Goal: Task Accomplishment & Management: Manage account settings

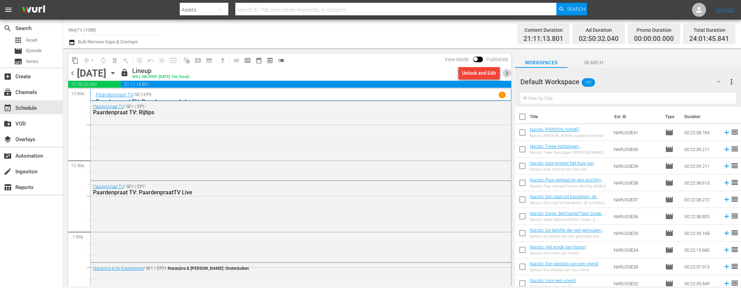
click at [508, 75] on span "chevron_right" at bounding box center [506, 73] width 9 height 9
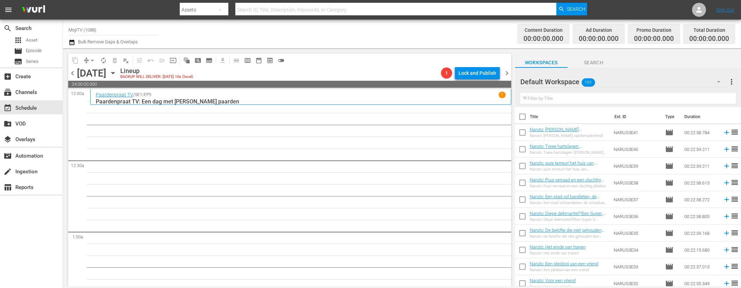
click at [114, 73] on icon "button" at bounding box center [112, 73] width 3 height 2
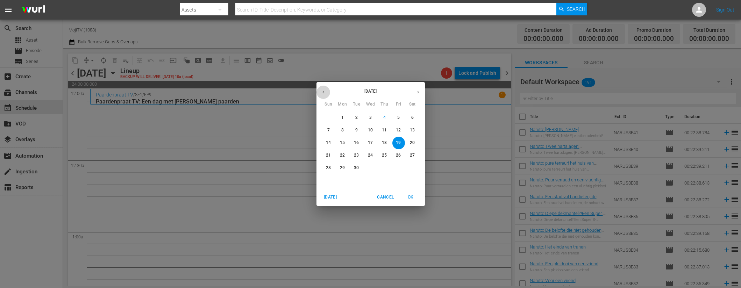
click at [322, 91] on icon "button" at bounding box center [323, 92] width 5 height 5
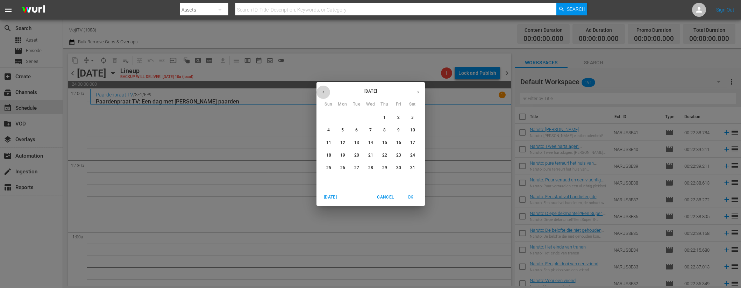
click at [322, 91] on icon "button" at bounding box center [323, 92] width 5 height 5
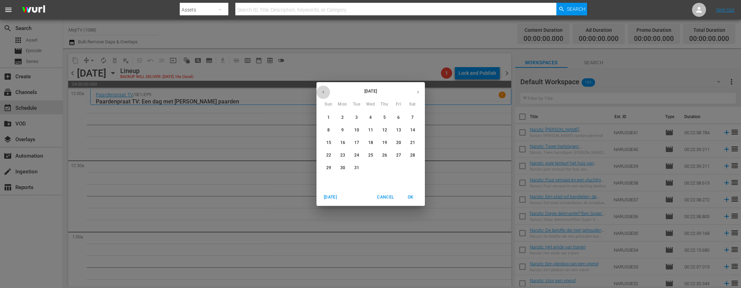
click at [322, 91] on icon "button" at bounding box center [323, 92] width 5 height 5
click at [387, 141] on span "19" at bounding box center [384, 143] width 13 height 6
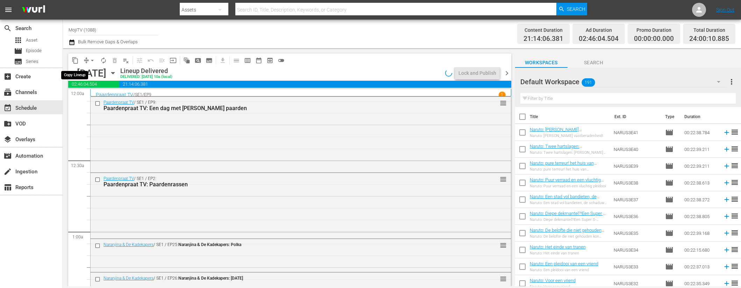
click at [75, 61] on span "content_copy" at bounding box center [75, 60] width 7 height 7
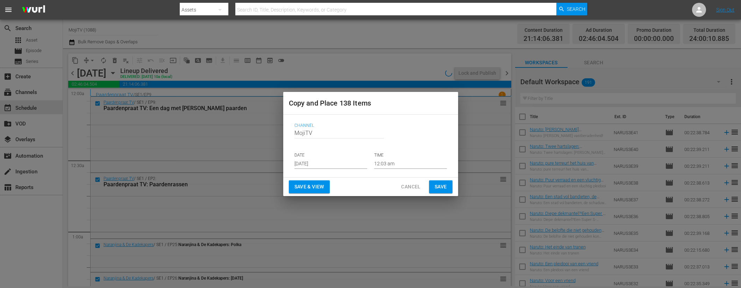
click at [340, 165] on input "[DATE]" at bounding box center [330, 163] width 73 height 10
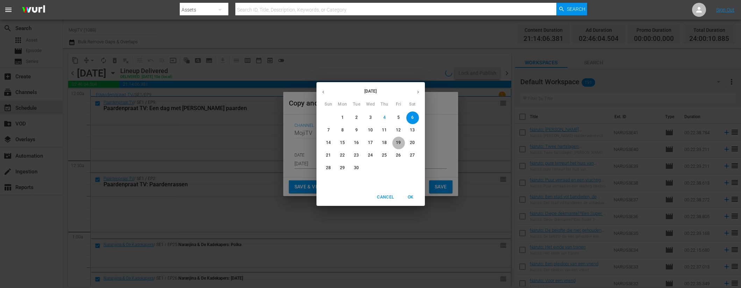
click at [399, 143] on p "19" at bounding box center [398, 143] width 5 height 6
type input "[DATE]"
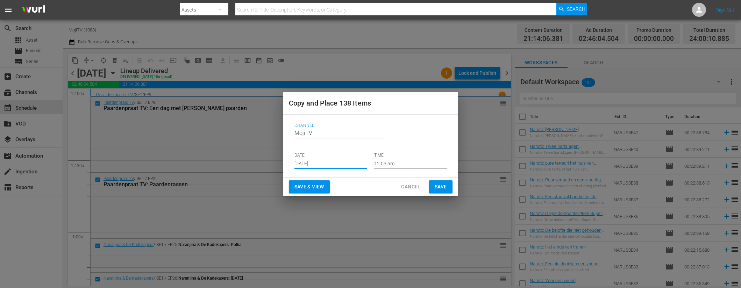
click at [317, 184] on span "Save & View" at bounding box center [309, 187] width 30 height 9
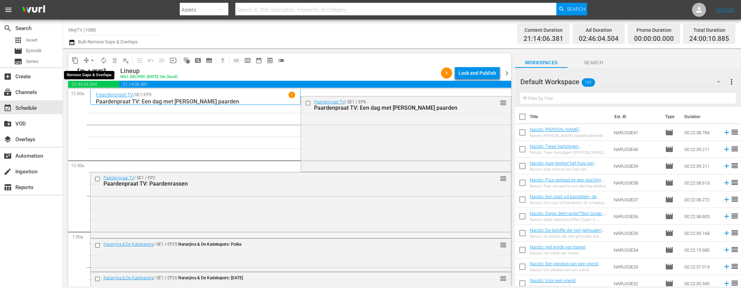
click at [91, 61] on span "arrow_drop_down" at bounding box center [92, 60] width 7 height 7
click at [115, 97] on li "Align to End of Previous Day" at bounding box center [92, 98] width 73 height 12
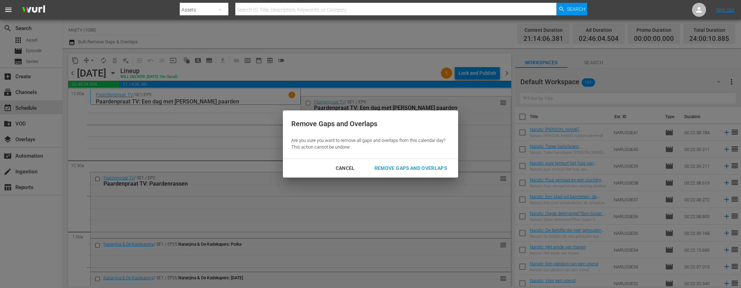
click at [402, 169] on div "Remove Gaps and Overlaps" at bounding box center [411, 168] width 84 height 9
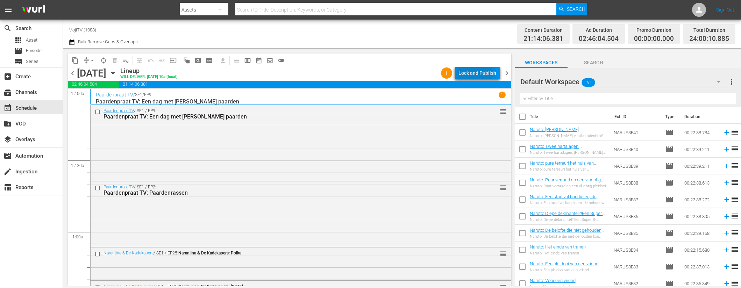
click at [467, 73] on div "Lock and Publish" at bounding box center [477, 73] width 38 height 13
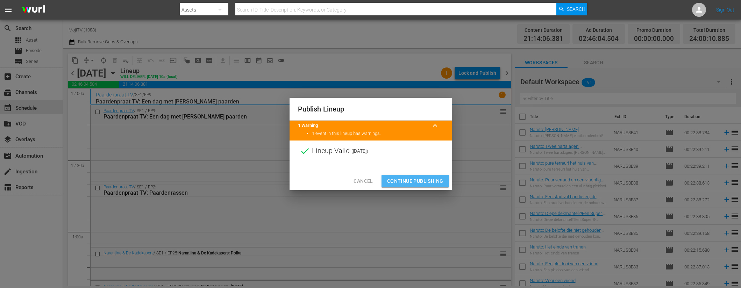
click at [419, 178] on span "Continue Publishing" at bounding box center [415, 181] width 56 height 9
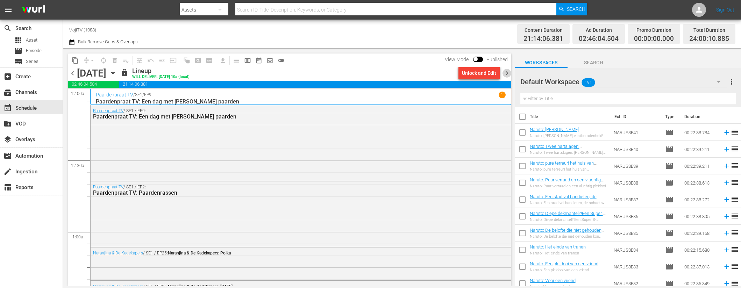
click at [504, 72] on span "chevron_right" at bounding box center [506, 73] width 9 height 9
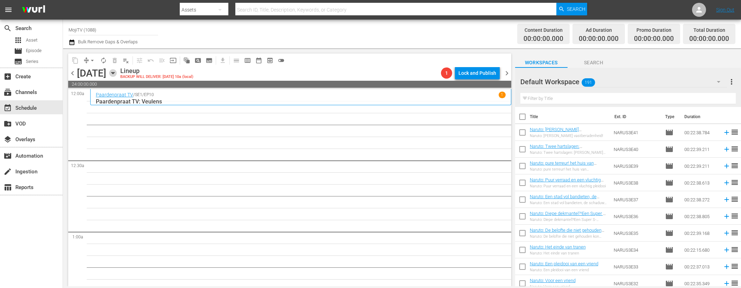
click at [114, 74] on icon "button" at bounding box center [112, 73] width 3 height 2
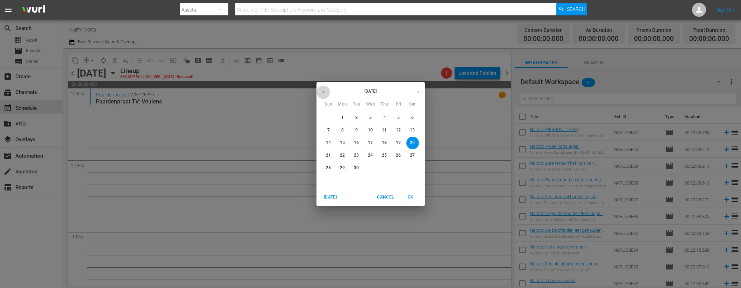
click at [323, 91] on icon "button" at bounding box center [323, 92] width 5 height 5
click at [323, 90] on icon "button" at bounding box center [323, 92] width 5 height 5
click at [324, 90] on icon "button" at bounding box center [323, 92] width 5 height 5
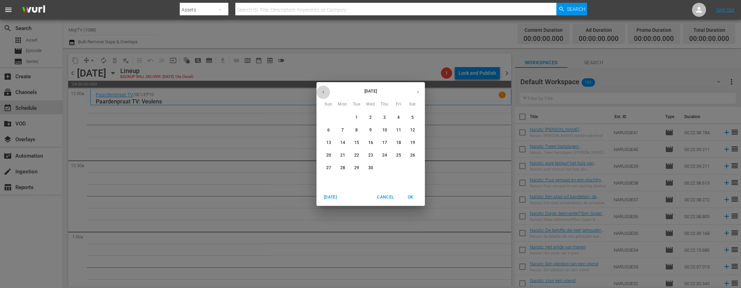
click at [324, 90] on icon "button" at bounding box center [323, 92] width 5 height 5
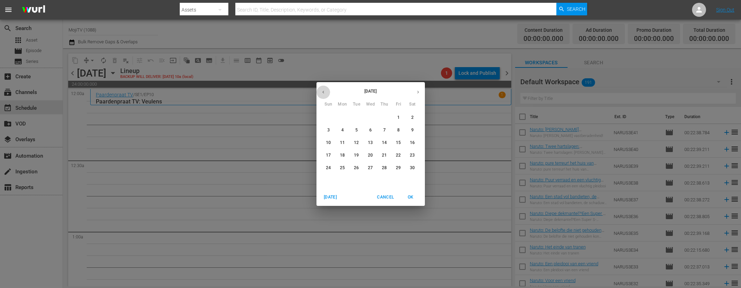
click at [324, 90] on icon "button" at bounding box center [323, 92] width 5 height 5
click at [326, 92] on button "button" at bounding box center [323, 92] width 14 height 14
click at [397, 142] on p "20" at bounding box center [398, 143] width 5 height 6
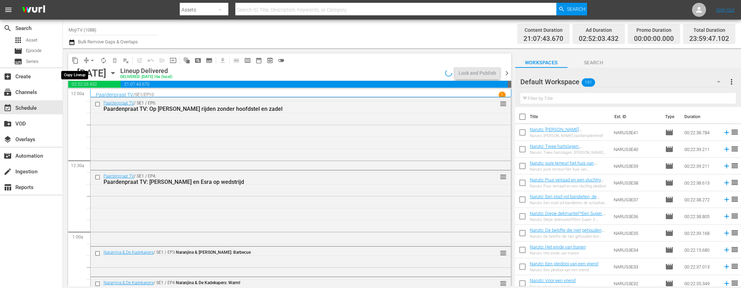
click at [78, 60] on span "content_copy" at bounding box center [75, 60] width 7 height 7
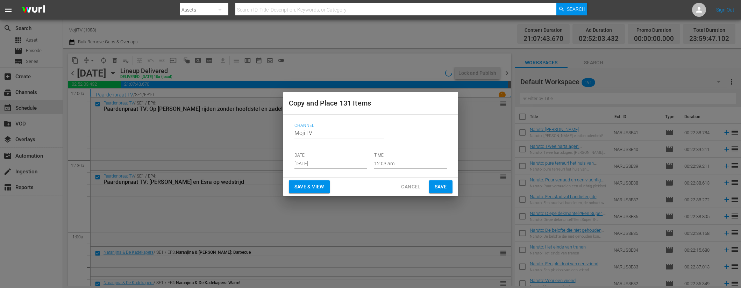
click at [338, 163] on input "[DATE]" at bounding box center [330, 163] width 73 height 10
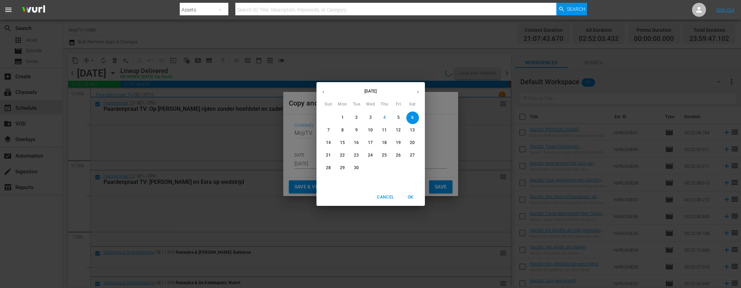
click at [414, 143] on p "20" at bounding box center [412, 143] width 5 height 6
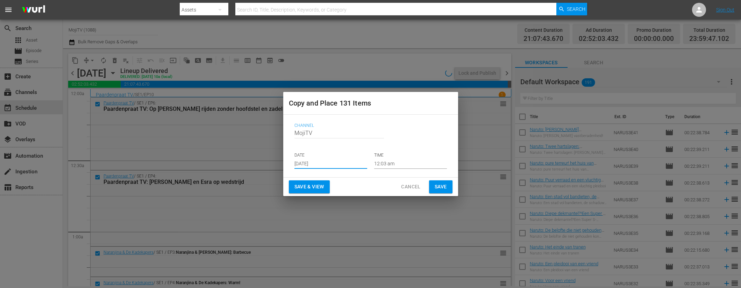
type input "[DATE]"
click at [312, 191] on button "Save & View" at bounding box center [309, 186] width 41 height 13
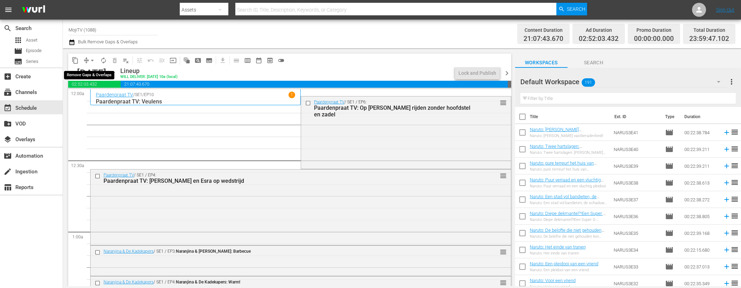
click at [87, 60] on button "arrow_drop_down" at bounding box center [92, 60] width 11 height 11
click at [99, 99] on li "Align to End of Previous Day" at bounding box center [92, 98] width 73 height 12
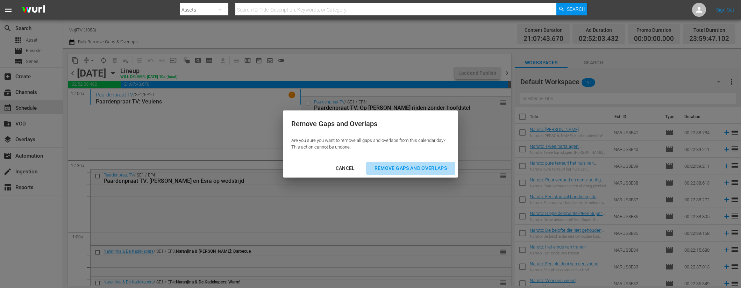
click at [387, 165] on div "Remove Gaps and Overlaps" at bounding box center [411, 168] width 84 height 9
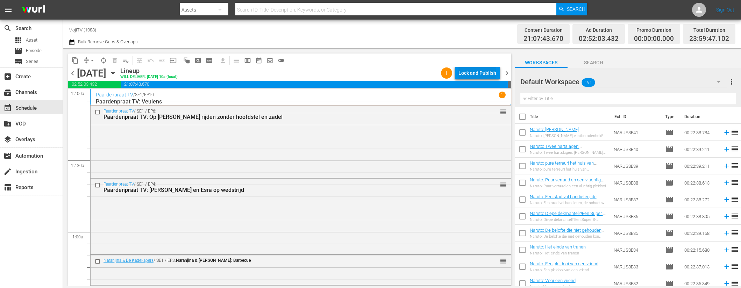
click at [471, 71] on div "Lock and Publish" at bounding box center [477, 73] width 38 height 13
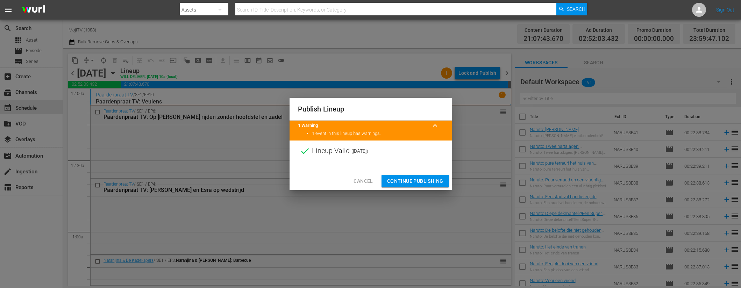
click at [403, 179] on span "Continue Publishing" at bounding box center [415, 181] width 56 height 9
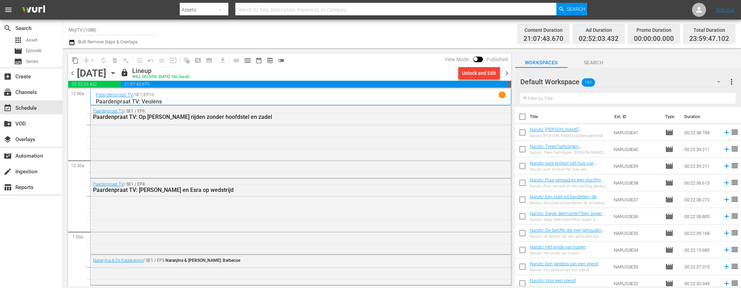
click at [508, 74] on span "chevron_right" at bounding box center [506, 73] width 9 height 9
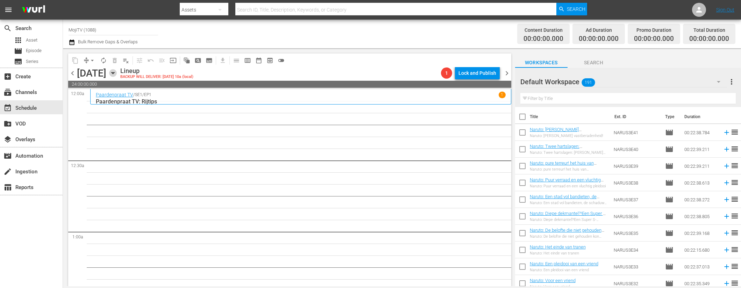
click at [114, 73] on icon "button" at bounding box center [112, 73] width 3 height 2
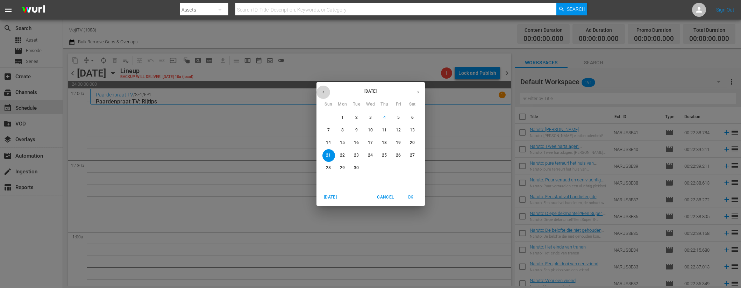
click at [322, 92] on icon "button" at bounding box center [323, 92] width 5 height 5
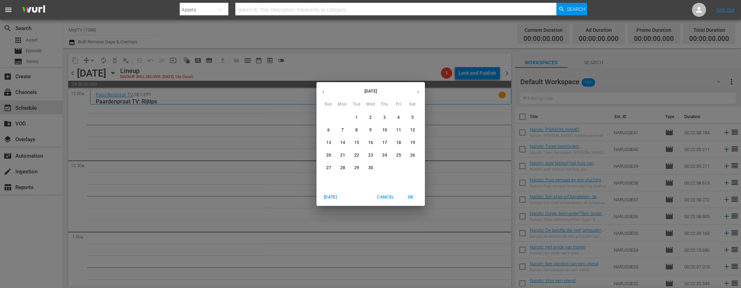
click at [322, 92] on icon "button" at bounding box center [323, 92] width 5 height 5
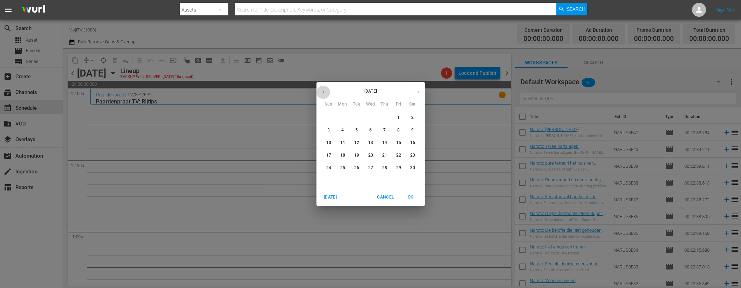
click at [322, 92] on icon "button" at bounding box center [323, 92] width 5 height 5
click at [415, 141] on span "21" at bounding box center [412, 143] width 13 height 6
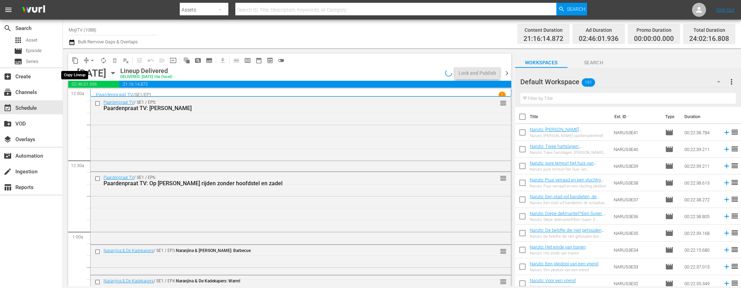
click at [77, 62] on span "content_copy" at bounding box center [75, 60] width 7 height 7
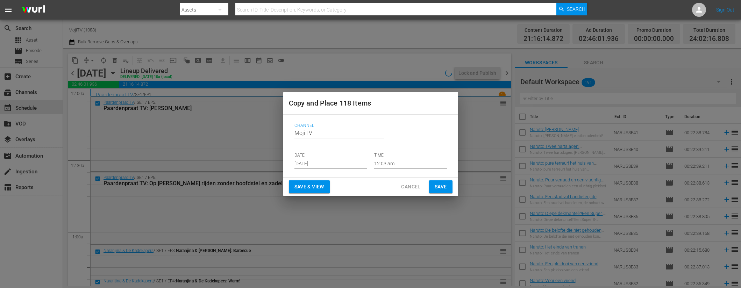
click at [333, 164] on input "[DATE]" at bounding box center [330, 163] width 73 height 10
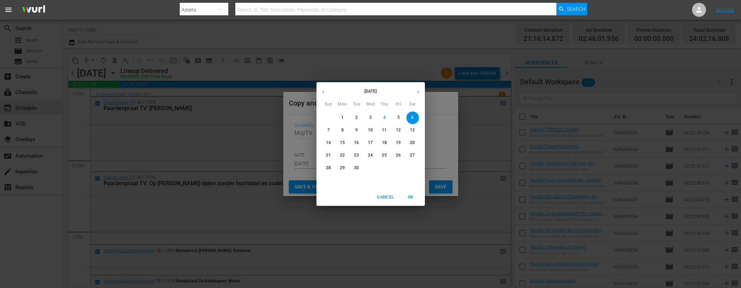
click at [331, 153] on p "21" at bounding box center [328, 155] width 5 height 6
type input "Sep 21st 2025"
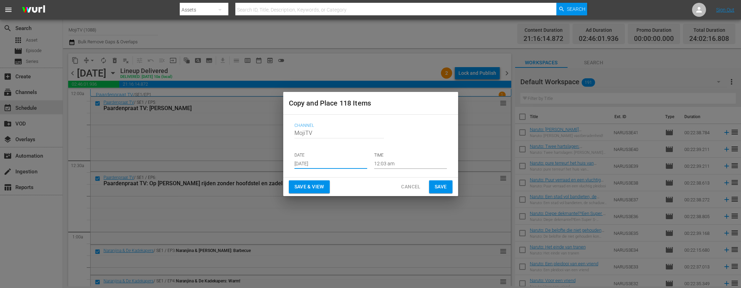
click at [322, 183] on span "Save & View" at bounding box center [309, 187] width 30 height 9
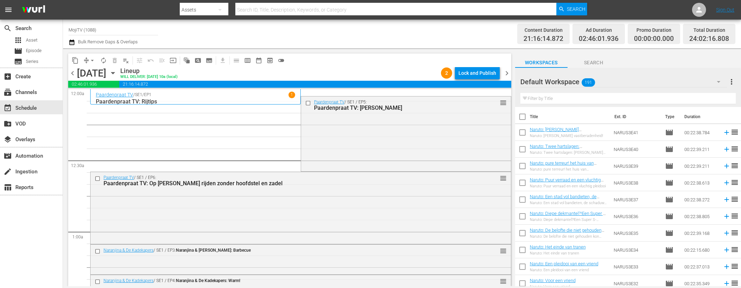
click at [91, 61] on span "arrow_drop_down" at bounding box center [92, 60] width 7 height 7
click at [91, 55] on button "arrow_drop_down" at bounding box center [92, 60] width 11 height 11
click at [96, 97] on li "Align to End of Previous Day" at bounding box center [92, 98] width 73 height 12
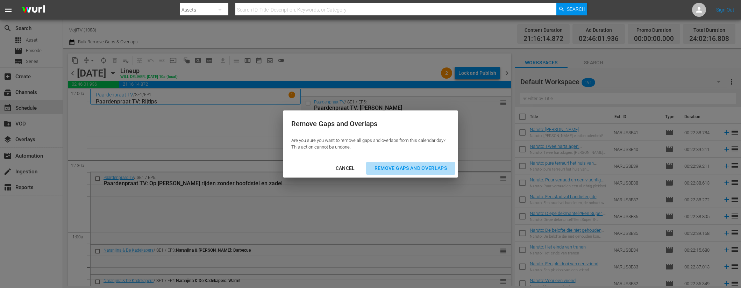
click at [382, 165] on div "Remove Gaps and Overlaps" at bounding box center [411, 168] width 84 height 9
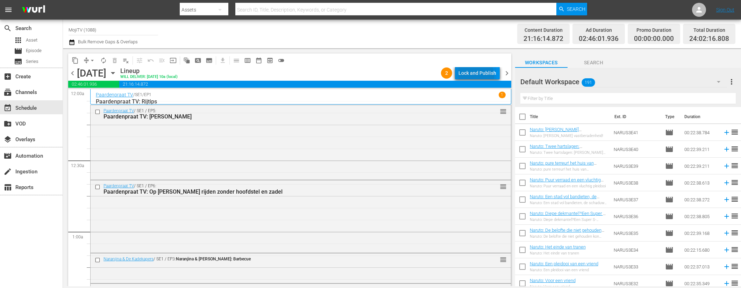
click at [468, 77] on div "Lock and Publish" at bounding box center [477, 73] width 38 height 13
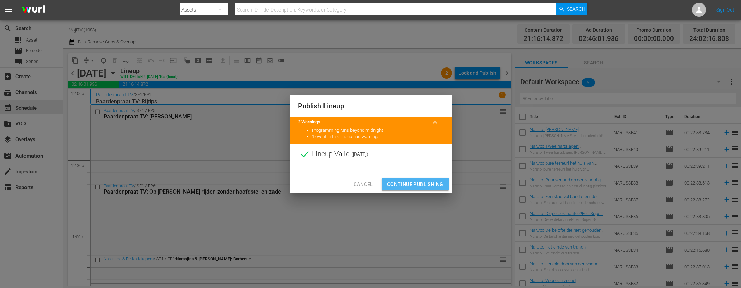
click at [409, 186] on span "Continue Publishing" at bounding box center [415, 184] width 56 height 9
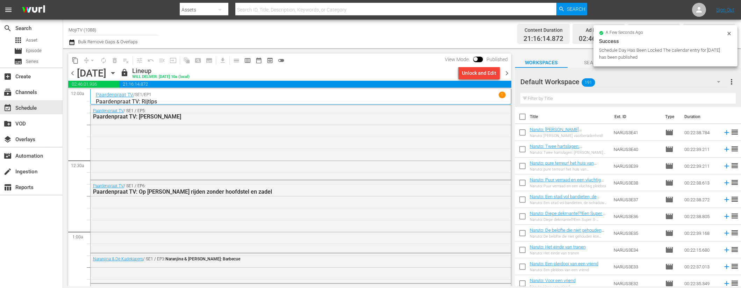
click at [506, 73] on span "chevron_right" at bounding box center [506, 73] width 9 height 9
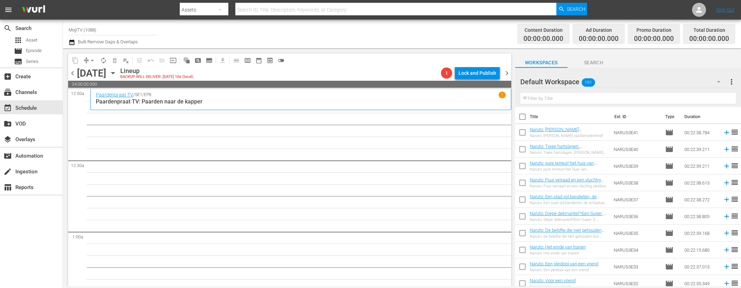
click at [117, 73] on icon "button" at bounding box center [113, 73] width 8 height 8
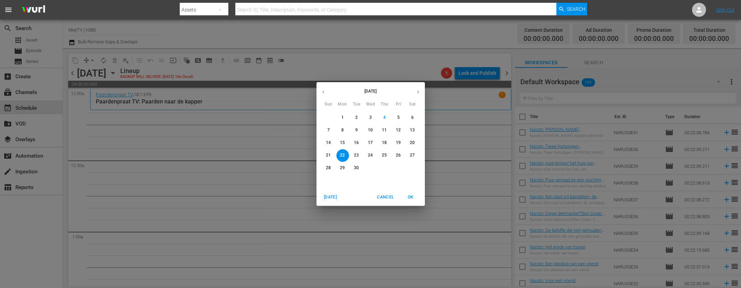
click at [328, 92] on button "button" at bounding box center [323, 92] width 14 height 14
click at [328, 91] on button "button" at bounding box center [323, 92] width 14 height 14
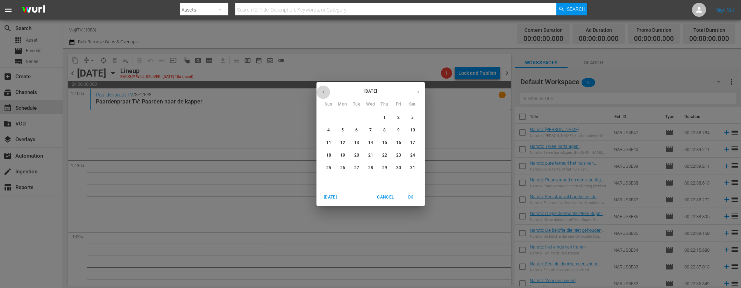
click at [328, 91] on button "button" at bounding box center [323, 92] width 14 height 14
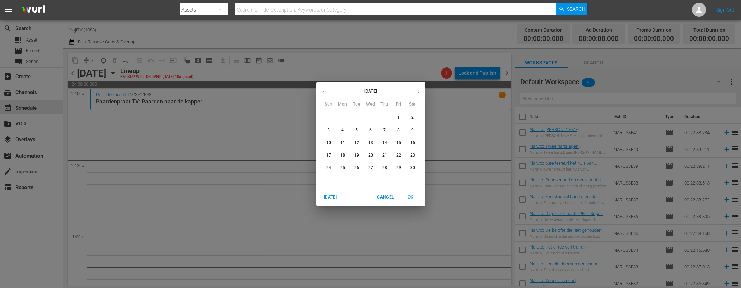
click at [328, 91] on button "button" at bounding box center [323, 92] width 14 height 14
click at [332, 154] on span "22" at bounding box center [328, 155] width 13 height 6
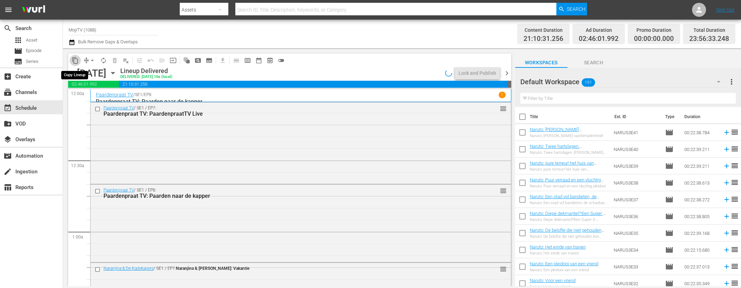
click at [79, 58] on button "content_copy" at bounding box center [75, 60] width 11 height 11
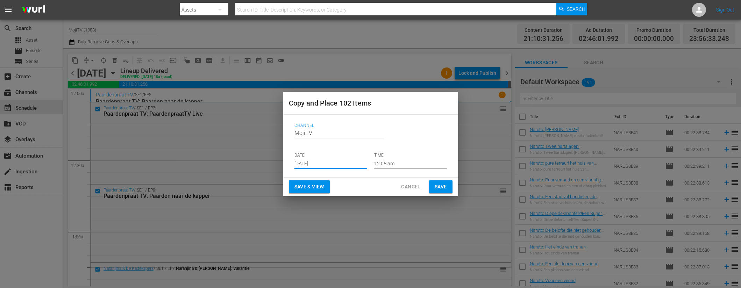
click at [347, 162] on input "[DATE]" at bounding box center [330, 163] width 73 height 10
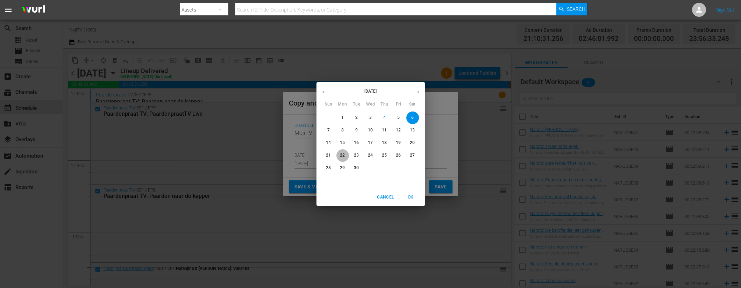
click at [343, 156] on p "22" at bounding box center [342, 155] width 5 height 6
type input "Sep 22nd 2025"
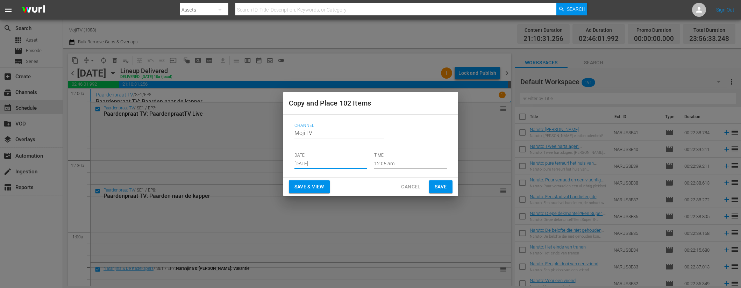
click at [329, 185] on button "Save & View" at bounding box center [309, 186] width 41 height 13
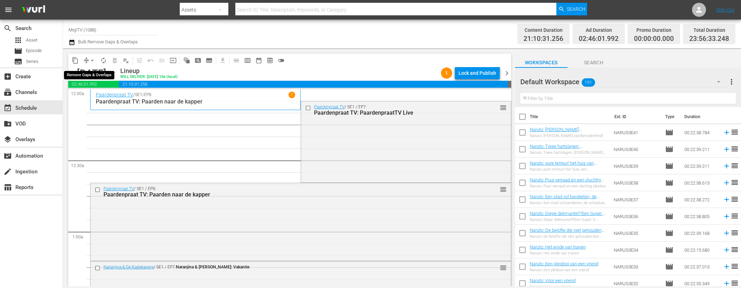
click at [92, 63] on span "arrow_drop_down" at bounding box center [92, 60] width 7 height 7
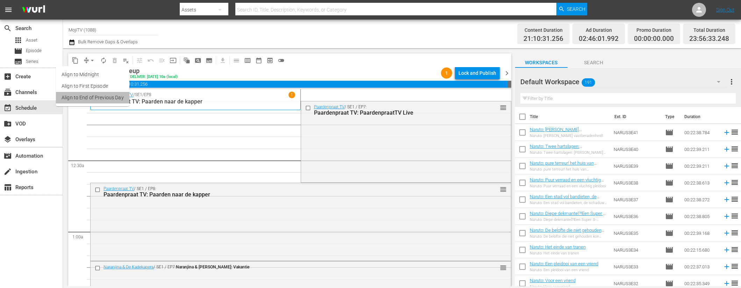
click at [110, 98] on li "Align to End of Previous Day" at bounding box center [92, 98] width 73 height 12
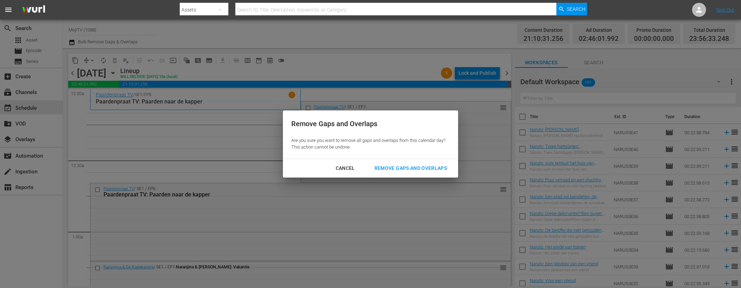
click at [412, 171] on div "Remove Gaps and Overlaps" at bounding box center [411, 168] width 84 height 9
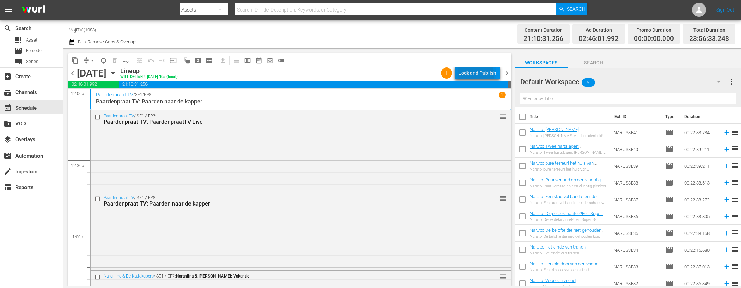
click at [476, 76] on div "Lock and Publish" at bounding box center [477, 73] width 38 height 13
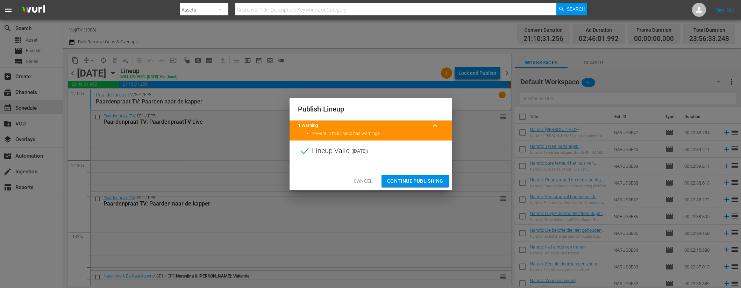
drag, startPoint x: 401, startPoint y: 181, endPoint x: 592, endPoint y: 187, distance: 191.7
click at [401, 181] on span "Continue Publishing" at bounding box center [415, 181] width 56 height 9
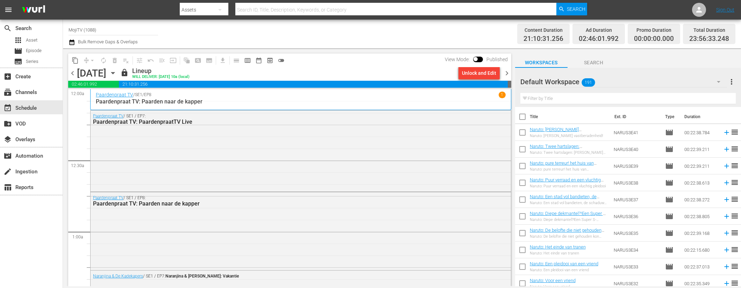
click at [507, 73] on span "chevron_right" at bounding box center [506, 73] width 9 height 9
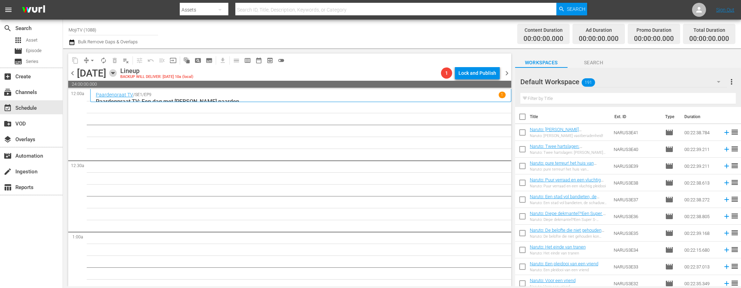
click at [117, 74] on icon "button" at bounding box center [113, 73] width 8 height 8
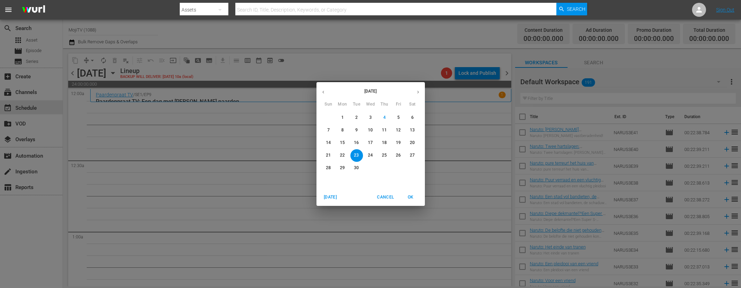
click at [320, 89] on button "button" at bounding box center [323, 92] width 14 height 14
click at [320, 88] on button "button" at bounding box center [323, 92] width 14 height 14
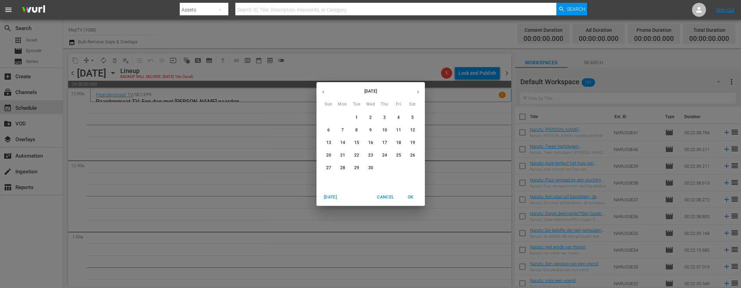
click at [320, 88] on button "button" at bounding box center [323, 92] width 14 height 14
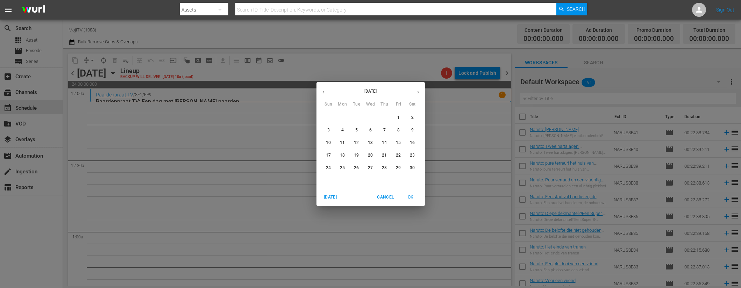
click at [320, 88] on button "button" at bounding box center [323, 92] width 14 height 14
click at [342, 154] on p "23" at bounding box center [342, 155] width 5 height 6
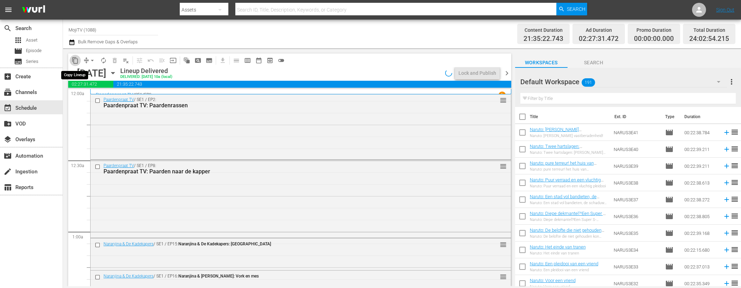
click at [76, 60] on span "content_copy" at bounding box center [75, 60] width 7 height 7
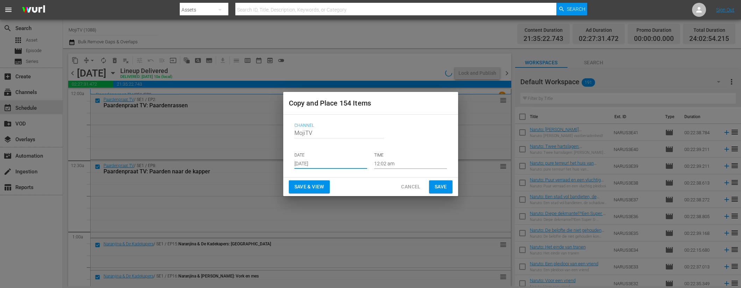
click at [332, 162] on input "[DATE]" at bounding box center [330, 163] width 73 height 10
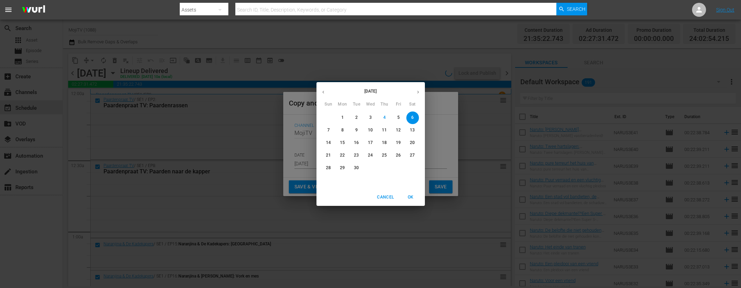
click at [356, 155] on p "23" at bounding box center [356, 155] width 5 height 6
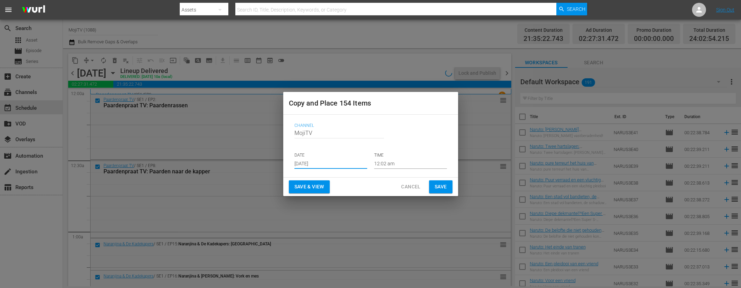
type input "Sep 23rd 2025"
click at [328, 184] on button "Save & View" at bounding box center [309, 186] width 41 height 13
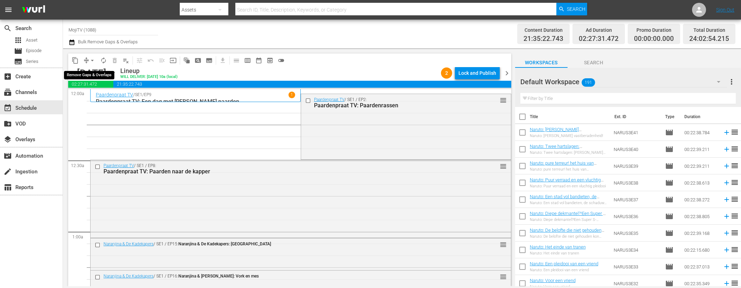
click at [89, 59] on span "arrow_drop_down" at bounding box center [92, 60] width 7 height 7
click at [109, 98] on li "Align to End of Previous Day" at bounding box center [92, 98] width 73 height 12
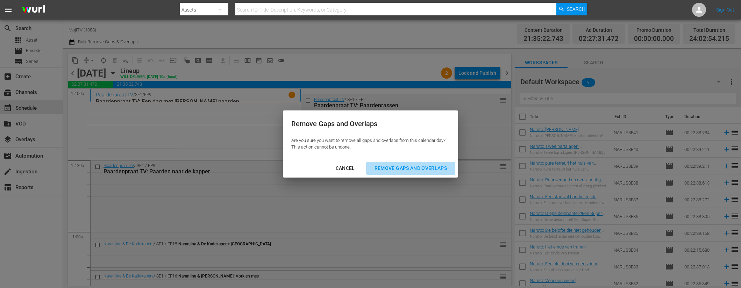
click at [395, 165] on div "Remove Gaps and Overlaps" at bounding box center [411, 168] width 84 height 9
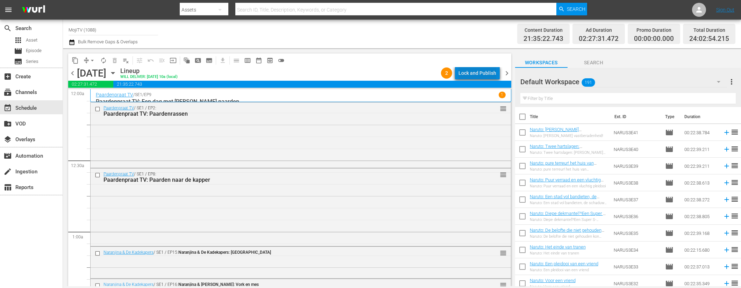
click at [488, 72] on div "Lock and Publish" at bounding box center [477, 73] width 38 height 13
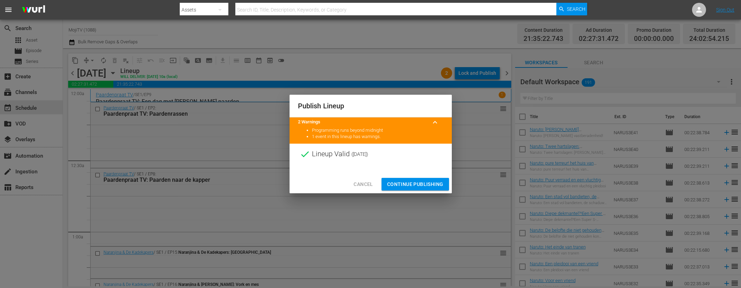
click at [423, 184] on span "Continue Publishing" at bounding box center [415, 184] width 56 height 9
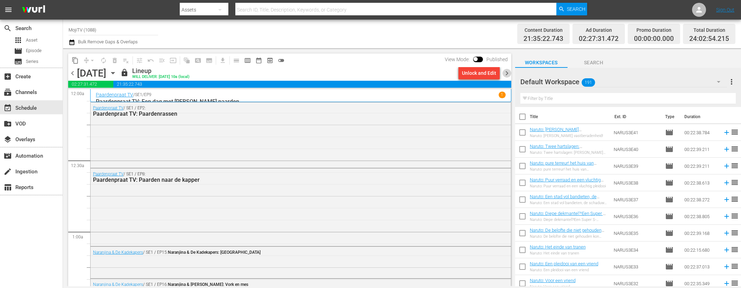
click at [506, 74] on span "chevron_right" at bounding box center [506, 73] width 9 height 9
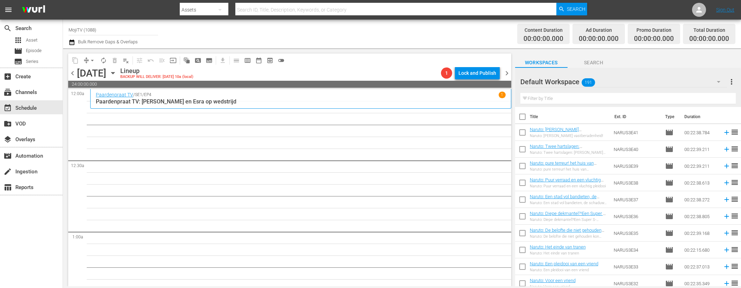
click at [117, 74] on icon "button" at bounding box center [113, 73] width 8 height 8
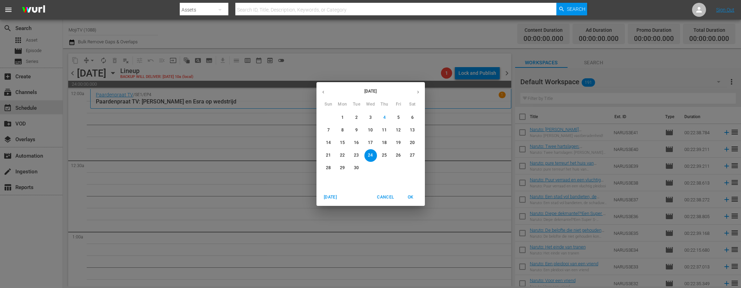
click at [322, 90] on icon "button" at bounding box center [323, 92] width 5 height 5
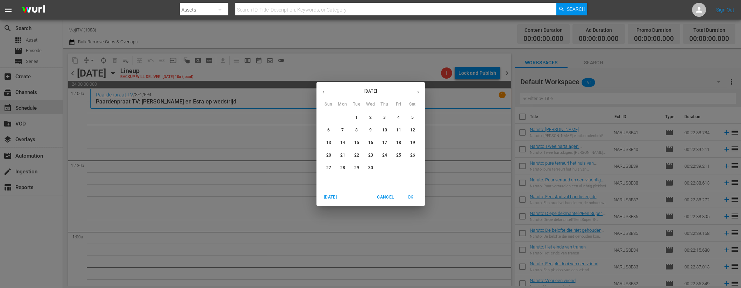
click at [322, 90] on icon "button" at bounding box center [323, 92] width 5 height 5
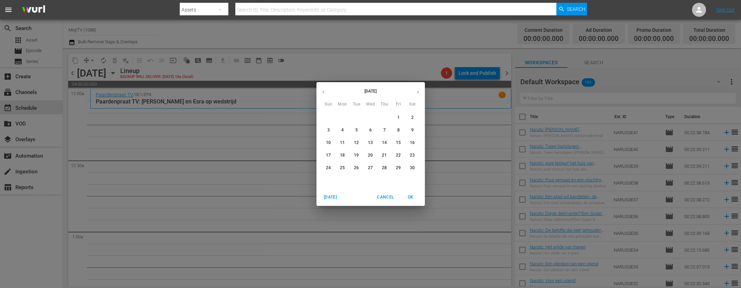
click at [322, 90] on icon "button" at bounding box center [323, 92] width 5 height 5
click at [355, 153] on p "24" at bounding box center [356, 155] width 5 height 6
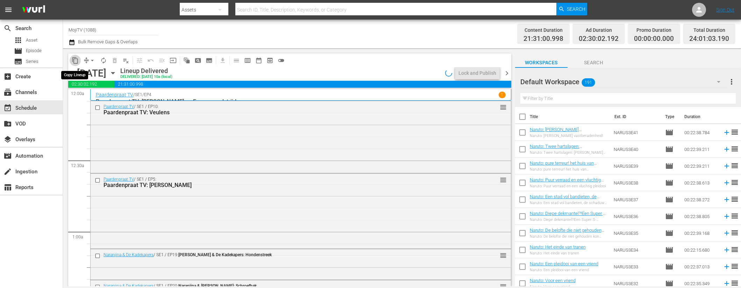
click at [76, 59] on span "content_copy" at bounding box center [75, 60] width 7 height 7
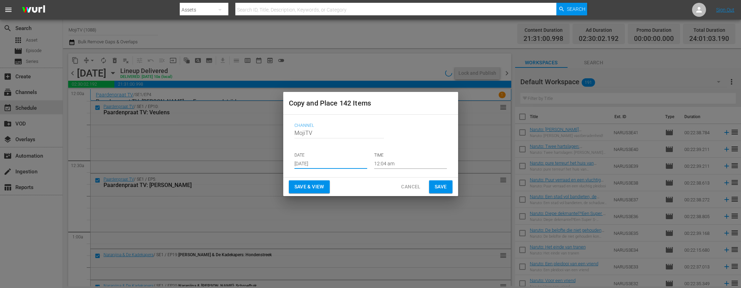
click at [327, 162] on input "[DATE]" at bounding box center [330, 163] width 73 height 10
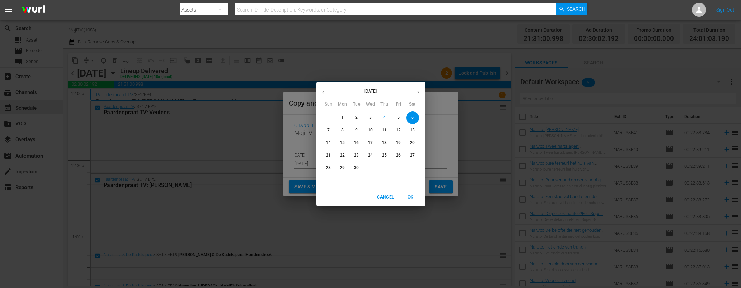
click at [368, 155] on p "24" at bounding box center [370, 155] width 5 height 6
type input "Sep 24th 2025"
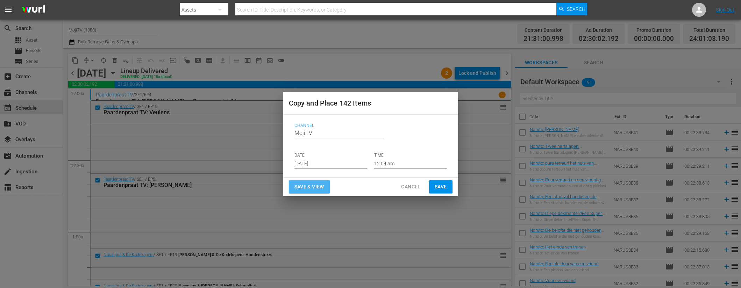
click at [326, 186] on button "Save & View" at bounding box center [309, 186] width 41 height 13
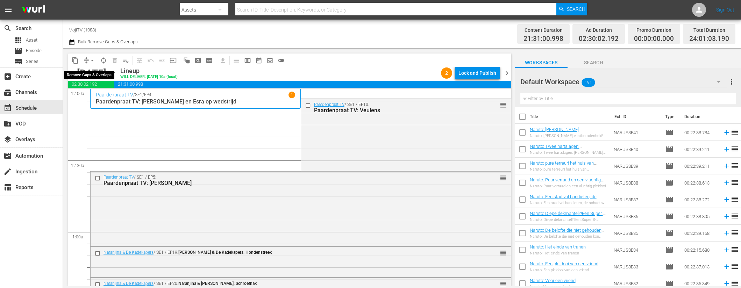
click at [90, 57] on span "arrow_drop_down" at bounding box center [92, 60] width 7 height 7
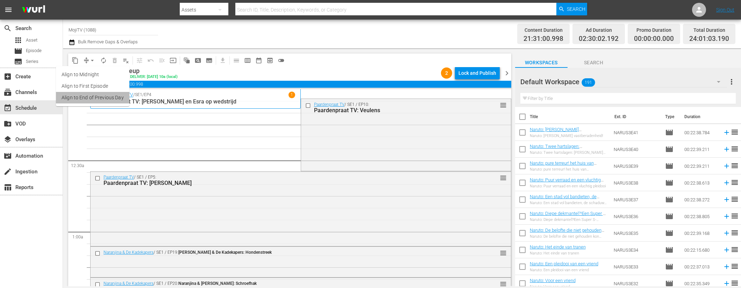
click at [102, 99] on li "Align to End of Previous Day" at bounding box center [92, 98] width 73 height 12
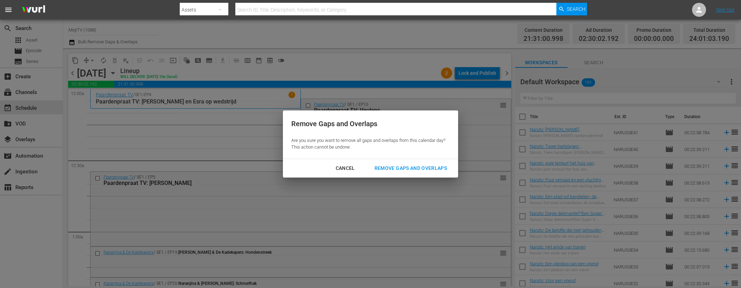
click at [389, 168] on div "Remove Gaps and Overlaps" at bounding box center [411, 168] width 84 height 9
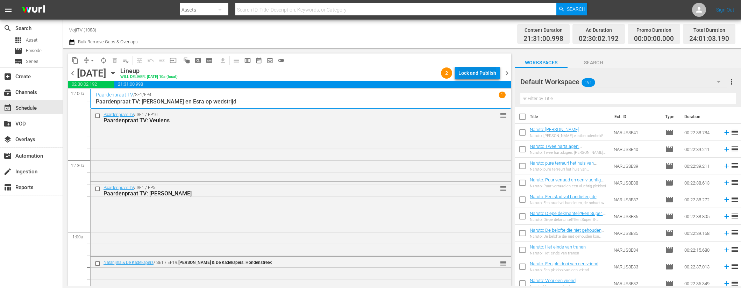
click at [490, 74] on div "Lock and Publish" at bounding box center [477, 73] width 38 height 13
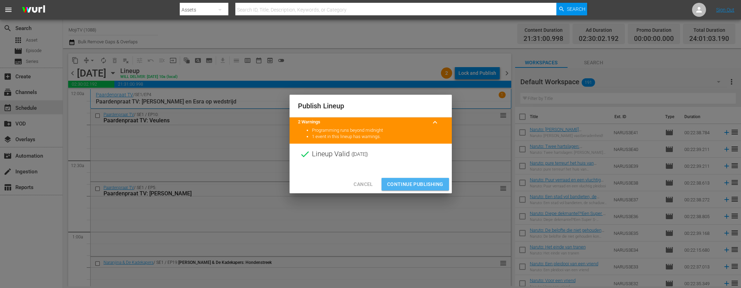
click at [414, 181] on span "Continue Publishing" at bounding box center [415, 184] width 56 height 9
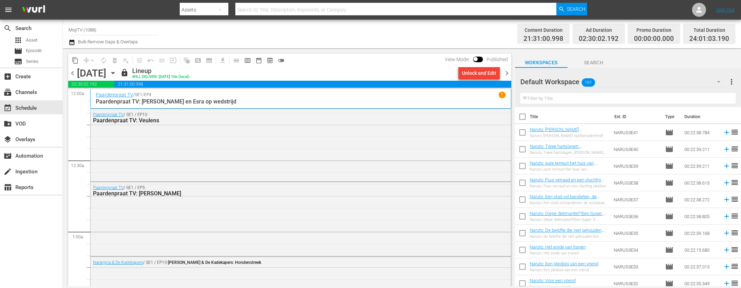
click at [510, 74] on span "chevron_right" at bounding box center [506, 73] width 9 height 9
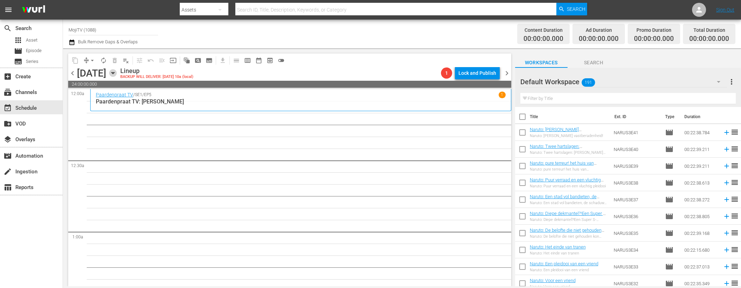
click at [117, 70] on icon "button" at bounding box center [113, 73] width 8 height 8
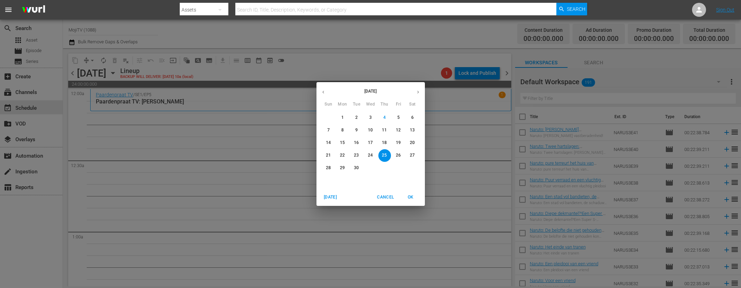
click at [325, 92] on icon "button" at bounding box center [323, 92] width 5 height 5
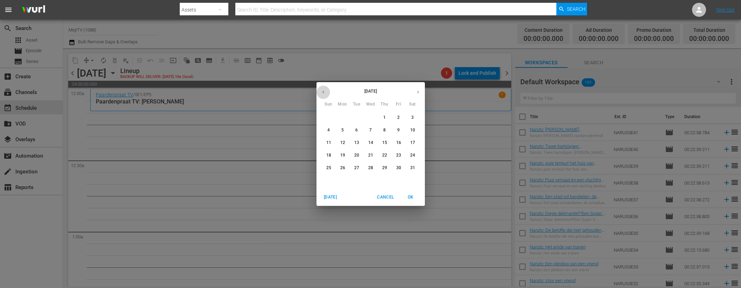
click at [325, 92] on icon "button" at bounding box center [323, 92] width 5 height 5
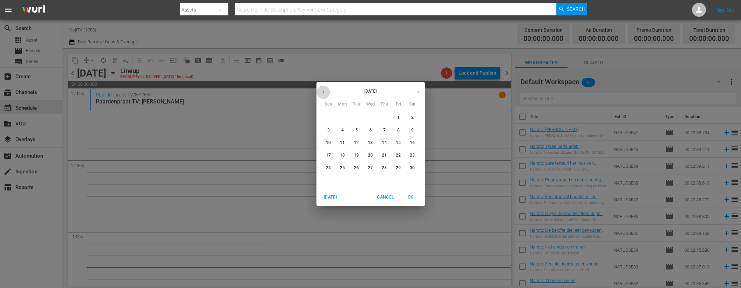
click at [325, 92] on icon "button" at bounding box center [323, 92] width 5 height 5
click at [367, 154] on span "25" at bounding box center [370, 155] width 13 height 6
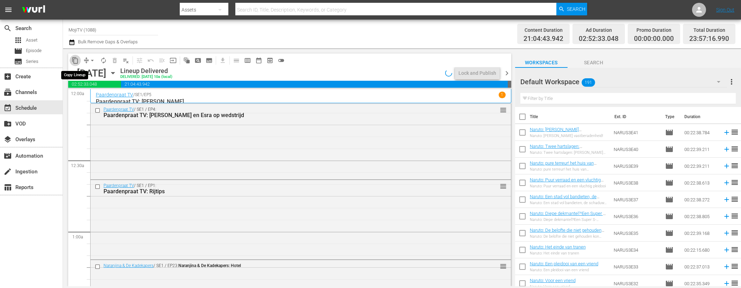
click at [77, 60] on span "content_copy" at bounding box center [75, 60] width 7 height 7
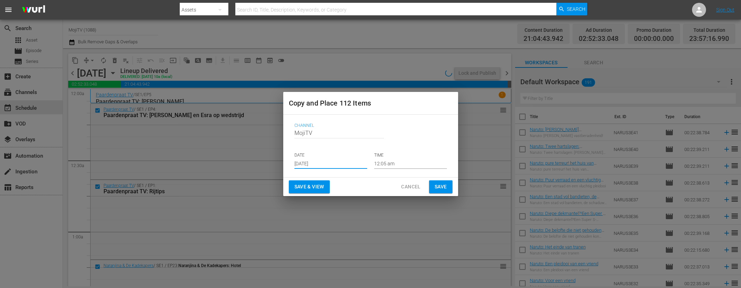
click at [329, 159] on input "[DATE]" at bounding box center [330, 163] width 73 height 10
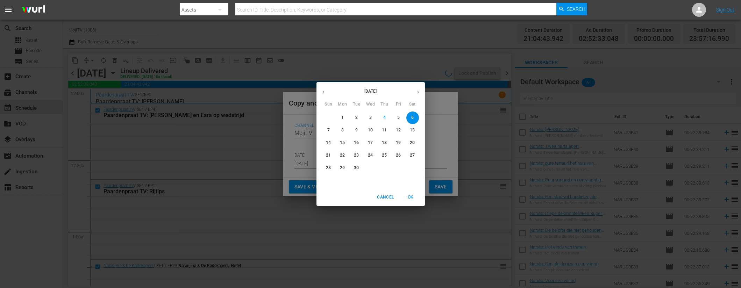
click at [382, 153] on p "25" at bounding box center [384, 155] width 5 height 6
type input "Sep 25th 2025"
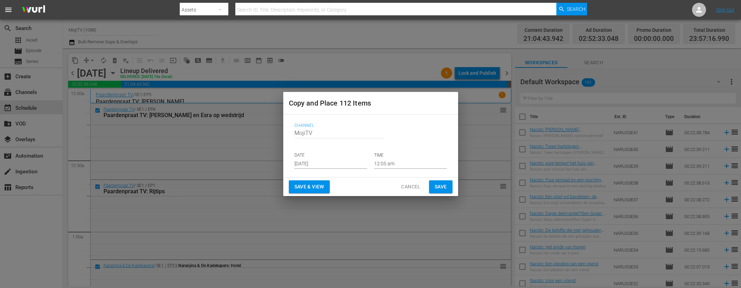
click at [312, 186] on span "Save & View" at bounding box center [309, 187] width 30 height 9
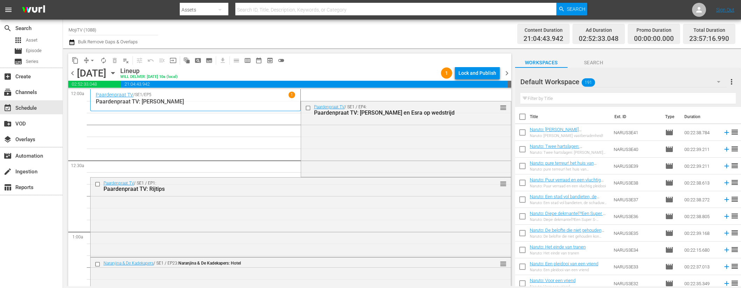
click at [89, 60] on span "arrow_drop_down" at bounding box center [92, 60] width 7 height 7
click at [100, 96] on li "Align to End of Previous Day" at bounding box center [92, 98] width 73 height 12
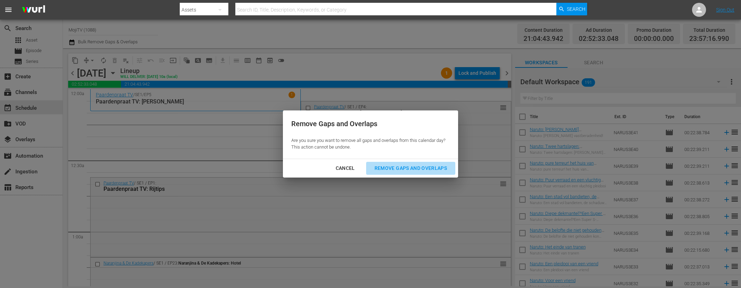
click at [381, 166] on div "Remove Gaps and Overlaps" at bounding box center [411, 168] width 84 height 9
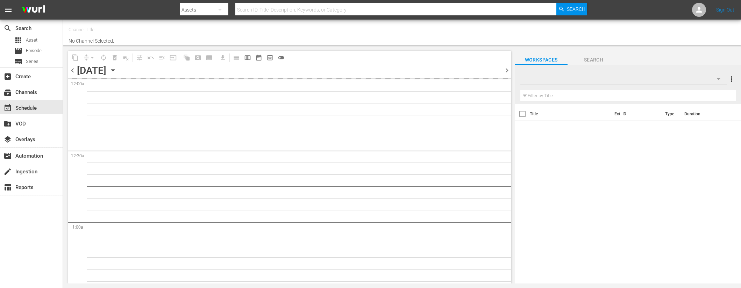
type input "MojiTV (1088)"
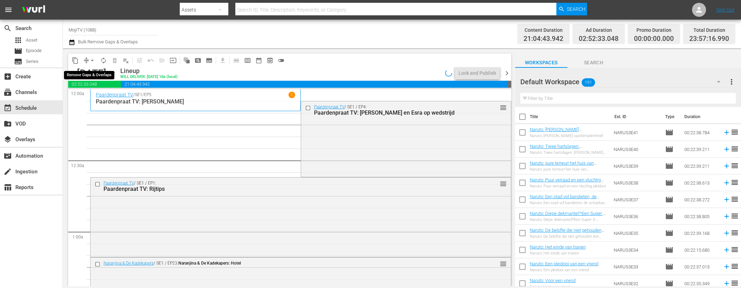
click at [88, 60] on button "arrow_drop_down" at bounding box center [92, 60] width 11 height 11
click at [104, 97] on li "Align to End of Previous Day" at bounding box center [92, 98] width 73 height 12
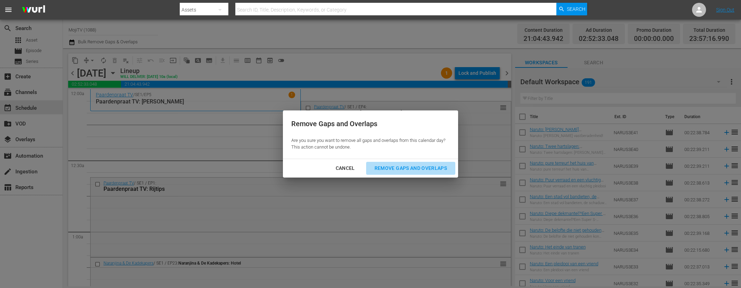
click at [406, 167] on div "Remove Gaps and Overlaps" at bounding box center [411, 168] width 84 height 9
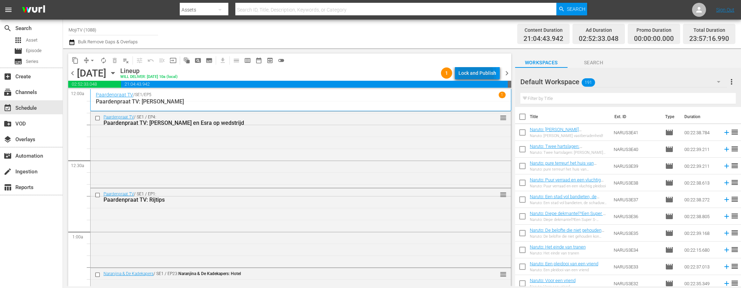
click at [463, 77] on div "Lock and Publish" at bounding box center [477, 73] width 38 height 13
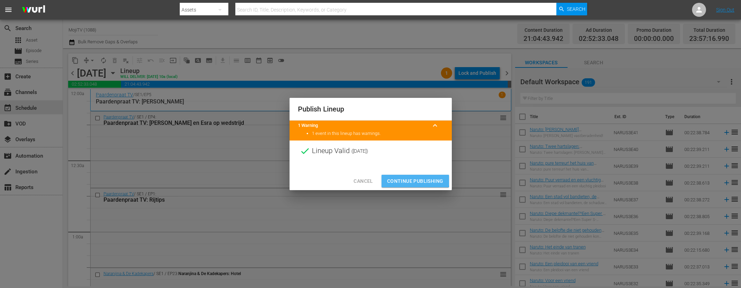
click at [413, 180] on span "Continue Publishing" at bounding box center [415, 181] width 56 height 9
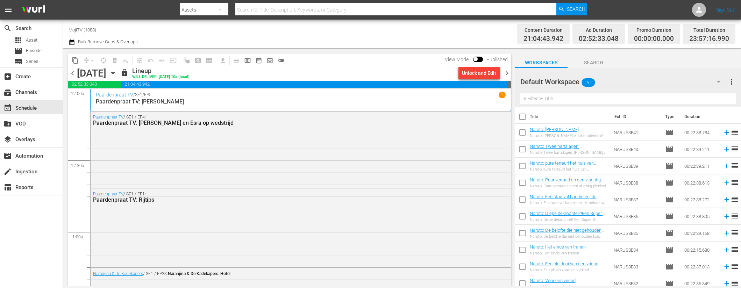
click at [507, 75] on span "chevron_right" at bounding box center [506, 73] width 9 height 9
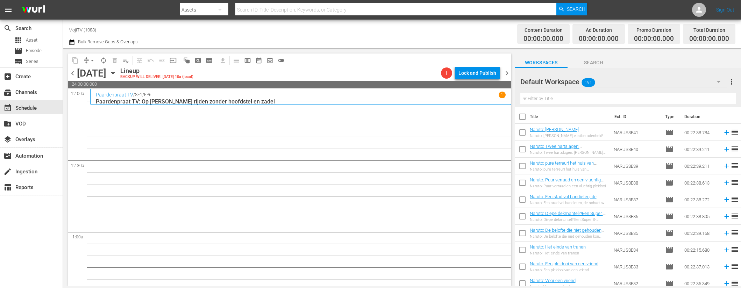
click at [117, 72] on icon "button" at bounding box center [113, 73] width 8 height 8
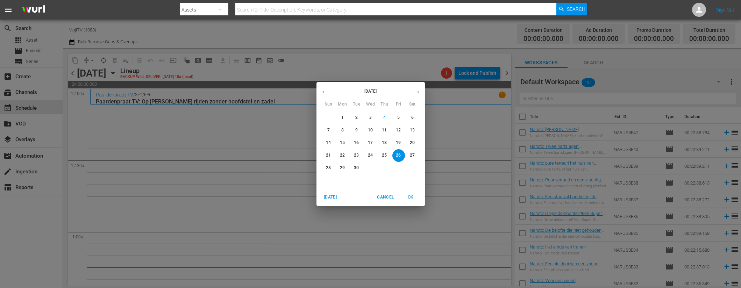
click at [323, 92] on icon "button" at bounding box center [323, 92] width 5 height 5
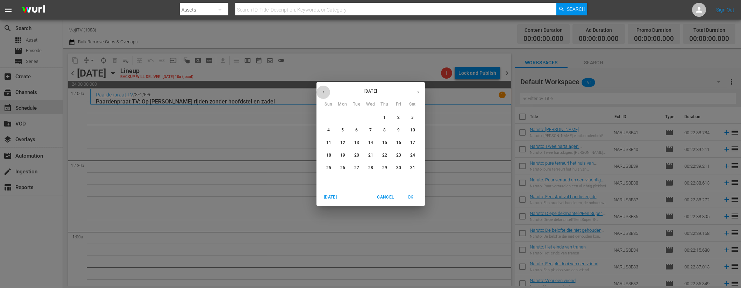
click at [323, 92] on icon "button" at bounding box center [323, 92] width 5 height 5
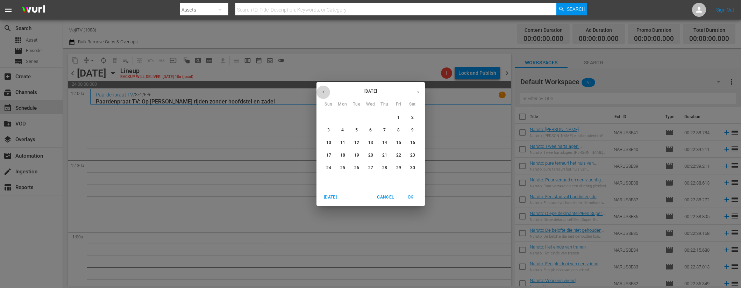
click at [323, 92] on icon "button" at bounding box center [323, 92] width 5 height 5
click at [386, 154] on p "26" at bounding box center [384, 155] width 5 height 6
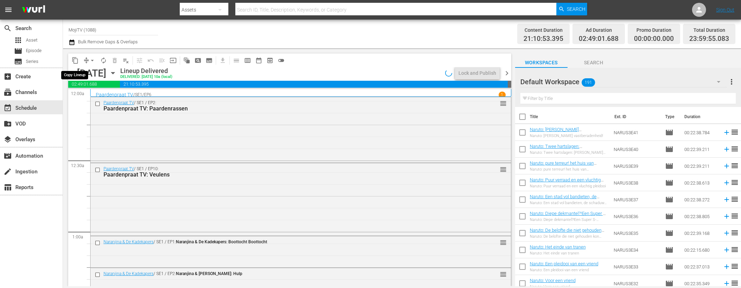
click at [76, 60] on span "content_copy" at bounding box center [75, 60] width 7 height 7
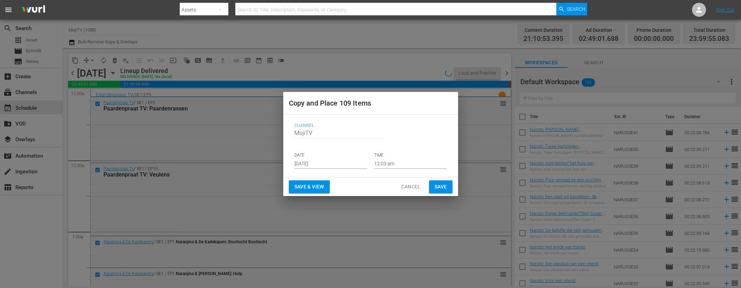
click at [347, 162] on input "[DATE]" at bounding box center [330, 163] width 73 height 10
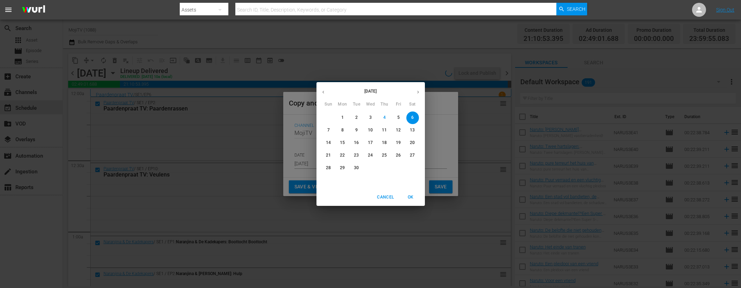
click at [399, 155] on p "26" at bounding box center [398, 155] width 5 height 6
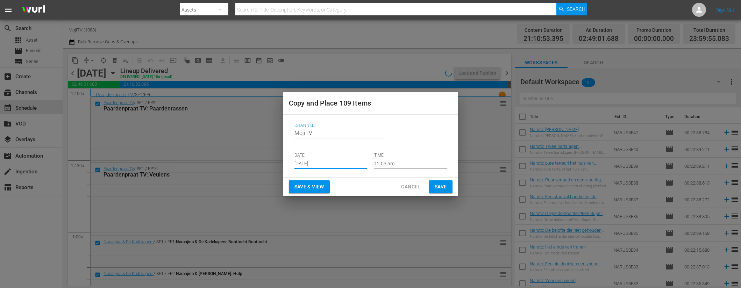
type input "Sep 26th 2025"
click at [298, 183] on span "Save & View" at bounding box center [309, 187] width 30 height 9
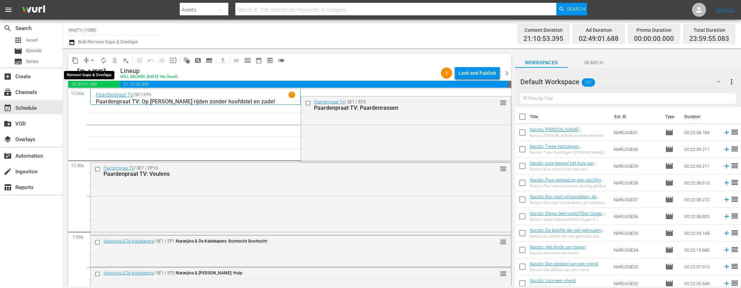
click at [87, 60] on button "arrow_drop_down" at bounding box center [92, 60] width 11 height 11
click at [111, 99] on li "Align to End of Previous Day" at bounding box center [92, 98] width 73 height 12
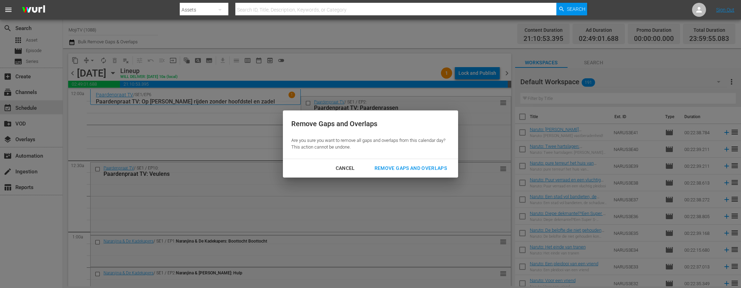
click at [391, 173] on button "Remove Gaps and Overlaps" at bounding box center [410, 168] width 89 height 13
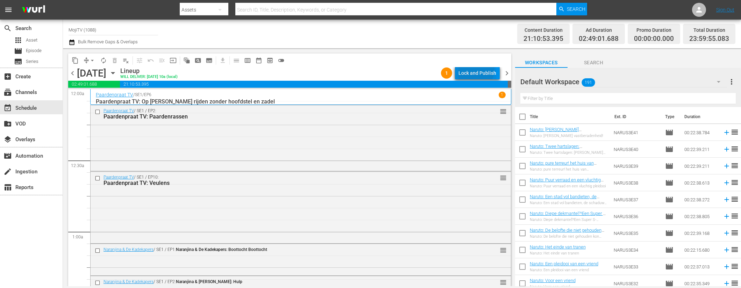
click at [471, 69] on div "Lock and Publish" at bounding box center [477, 73] width 38 height 13
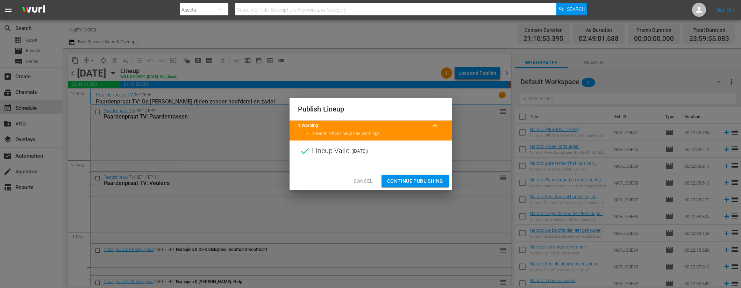
click at [412, 178] on span "Continue Publishing" at bounding box center [415, 181] width 56 height 9
